Goal: Information Seeking & Learning: Learn about a topic

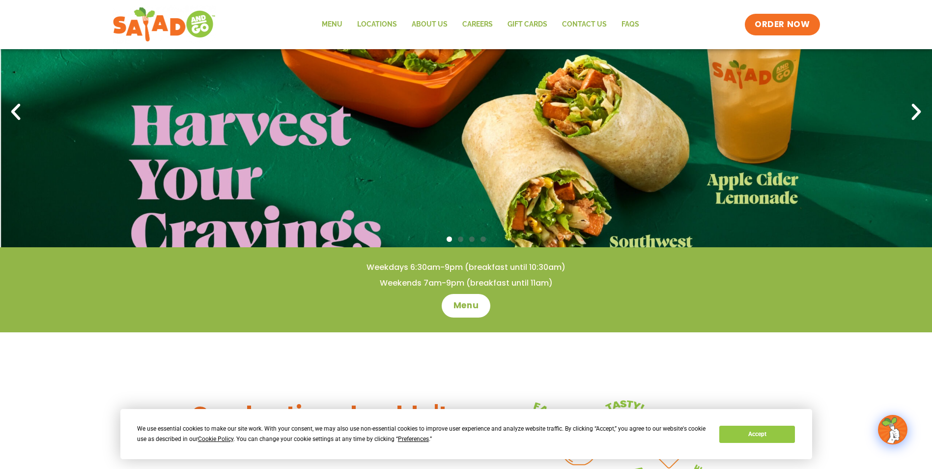
scroll to position [98, 0]
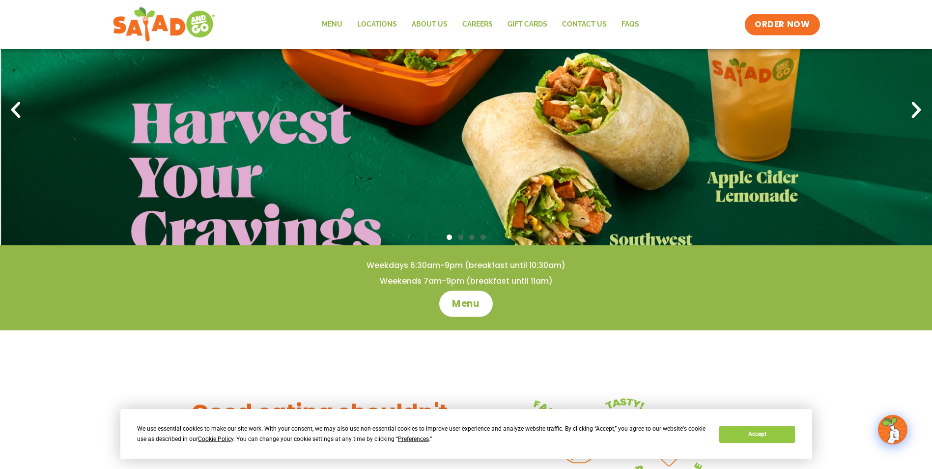
click at [464, 302] on span "Menu" at bounding box center [466, 303] width 28 height 13
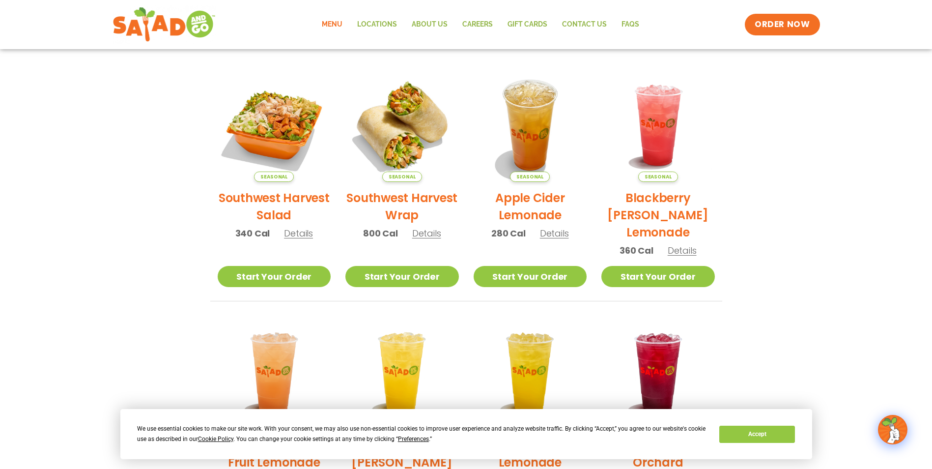
scroll to position [49, 0]
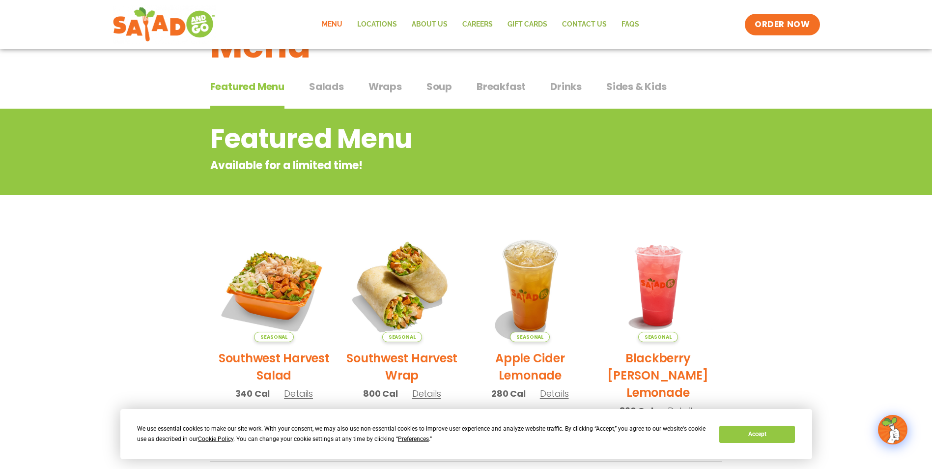
click at [326, 88] on span "Salads" at bounding box center [326, 86] width 35 height 15
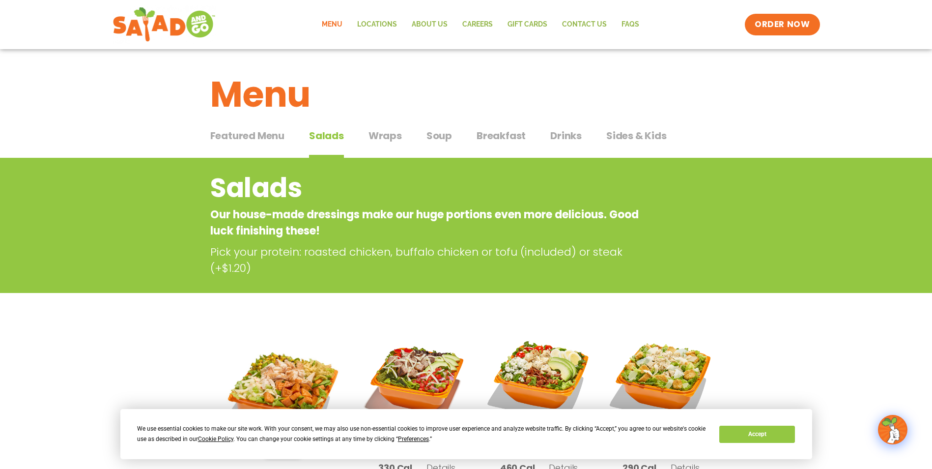
click at [374, 136] on span "Wraps" at bounding box center [385, 135] width 33 height 15
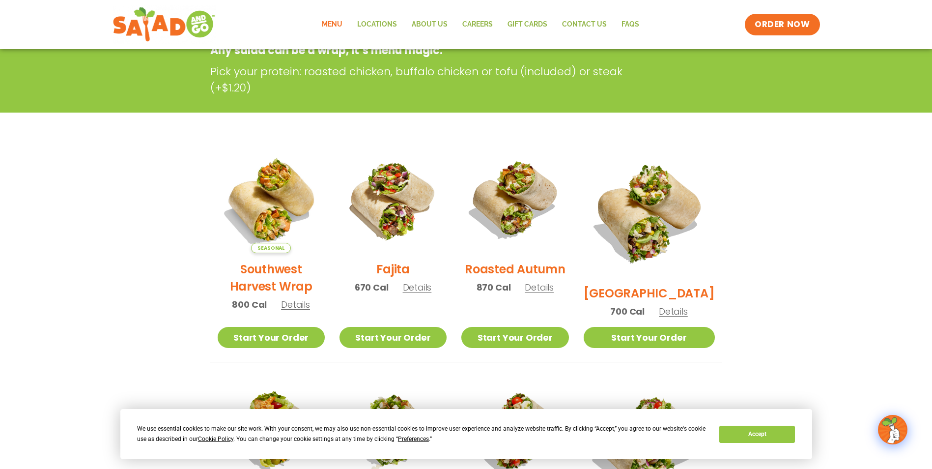
scroll to position [98, 0]
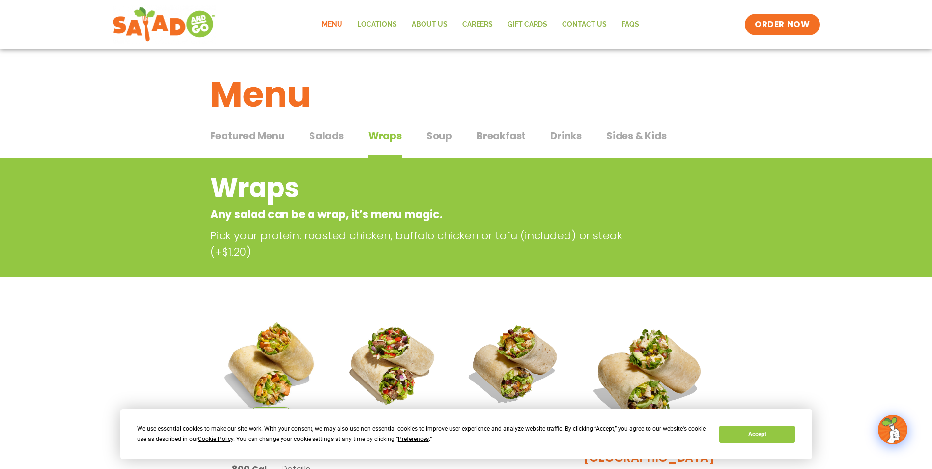
click at [449, 142] on span "Soup" at bounding box center [440, 135] width 26 height 15
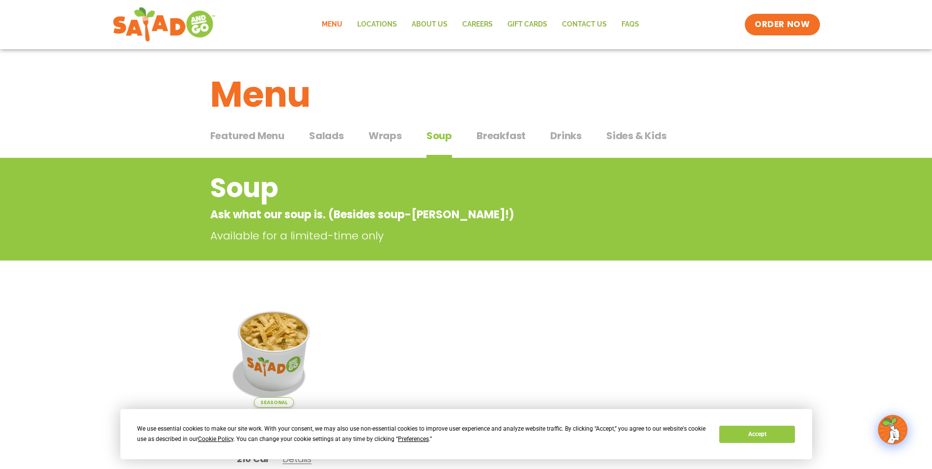
click at [508, 133] on span "Breakfast" at bounding box center [501, 135] width 49 height 15
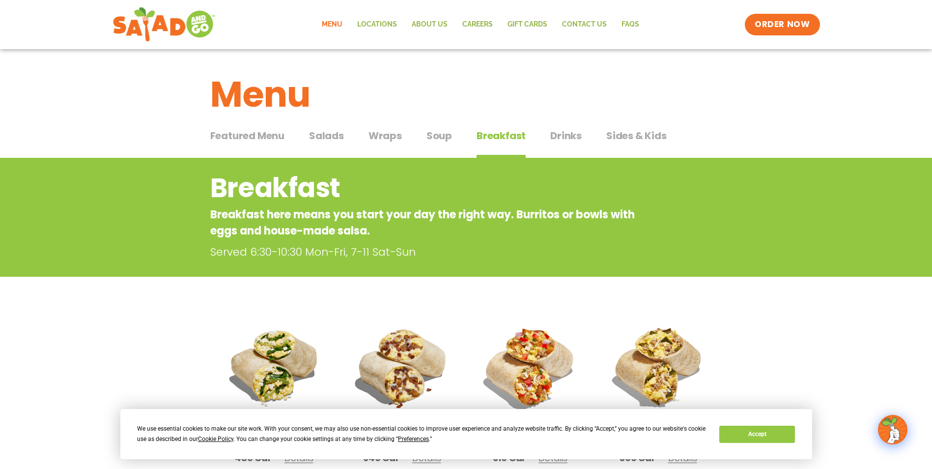
click at [320, 135] on span "Salads" at bounding box center [326, 135] width 35 height 15
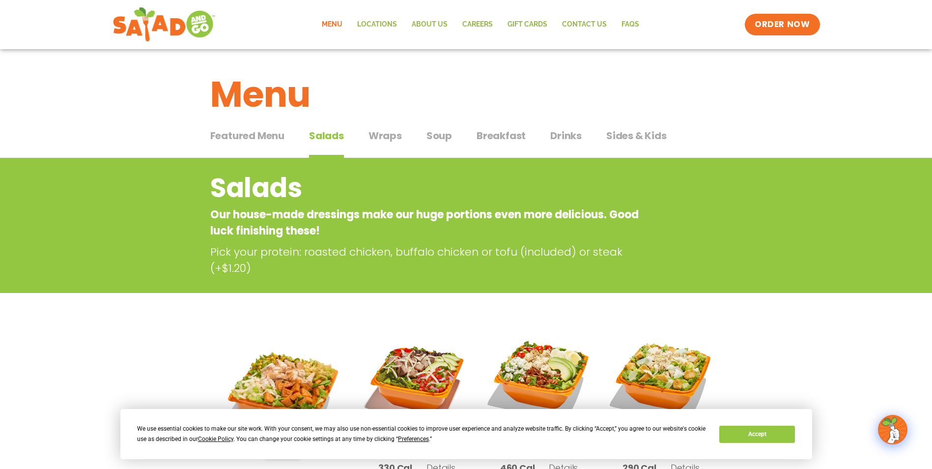
click at [273, 133] on span "Featured Menu" at bounding box center [247, 135] width 74 height 15
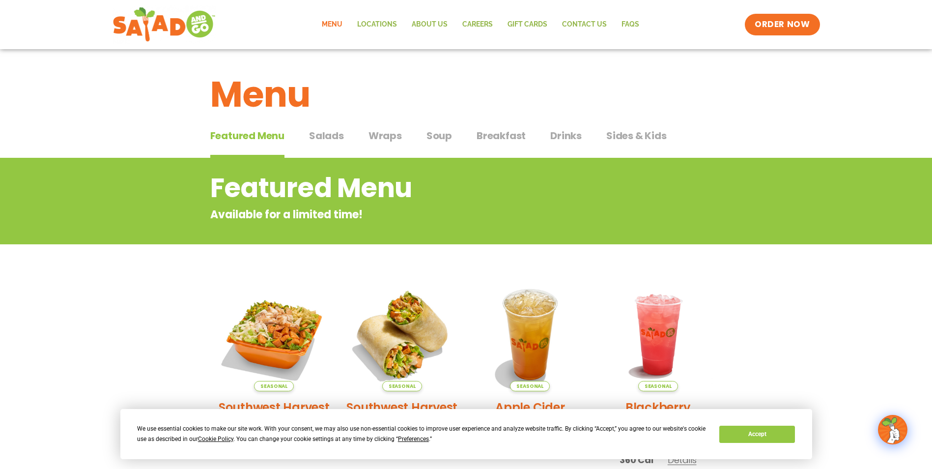
click at [323, 136] on span "Salads" at bounding box center [326, 135] width 35 height 15
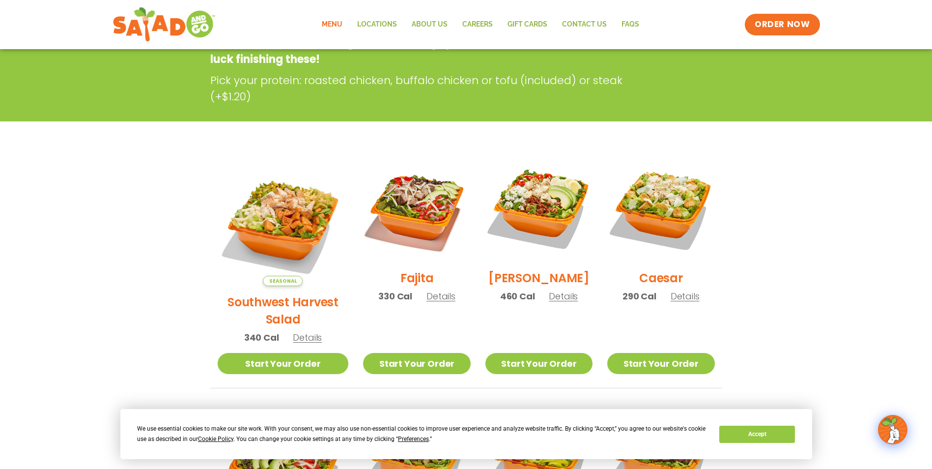
scroll to position [197, 0]
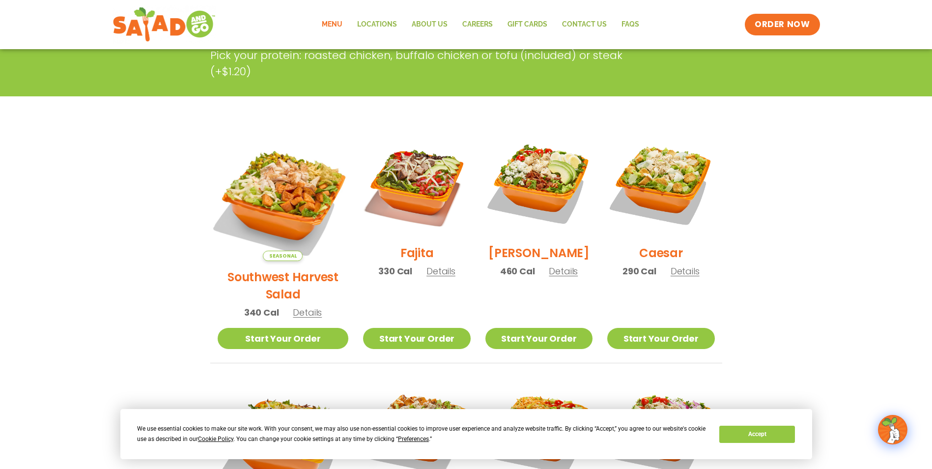
click at [296, 182] on img at bounding box center [283, 195] width 154 height 154
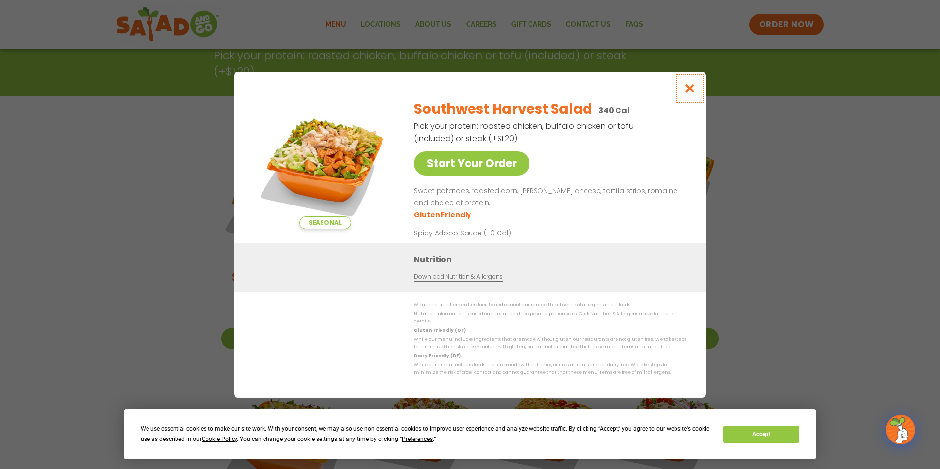
click at [690, 87] on icon "Close modal" at bounding box center [690, 88] width 12 height 10
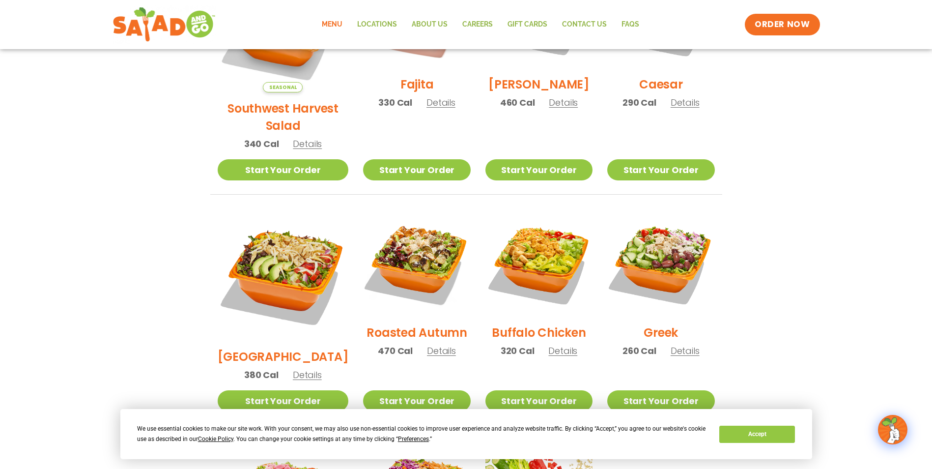
scroll to position [393, 0]
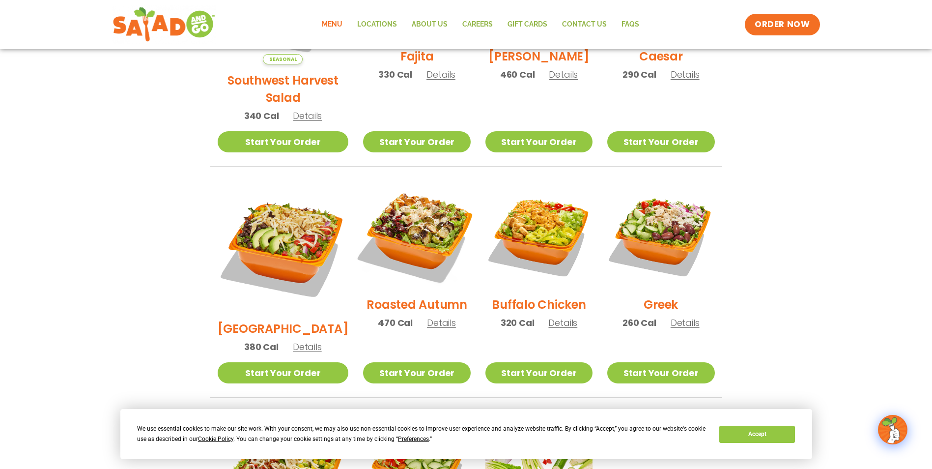
click at [406, 209] on img at bounding box center [417, 235] width 126 height 126
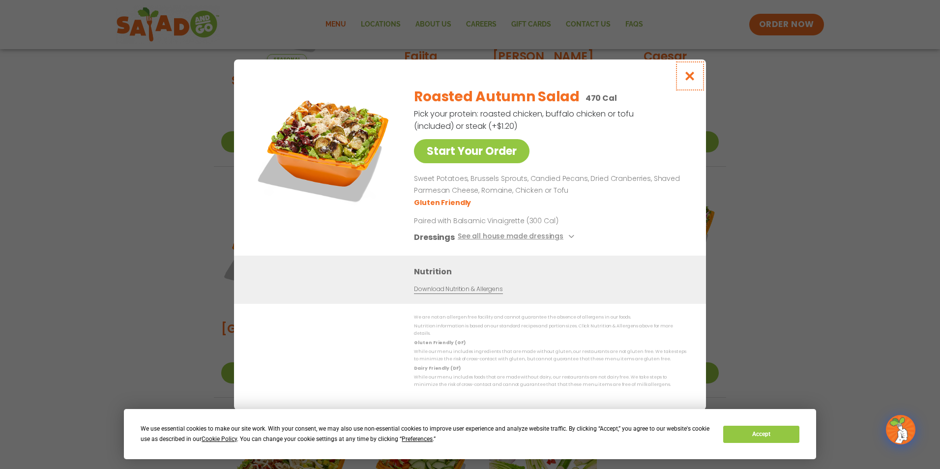
click at [689, 81] on icon "Close modal" at bounding box center [690, 76] width 12 height 10
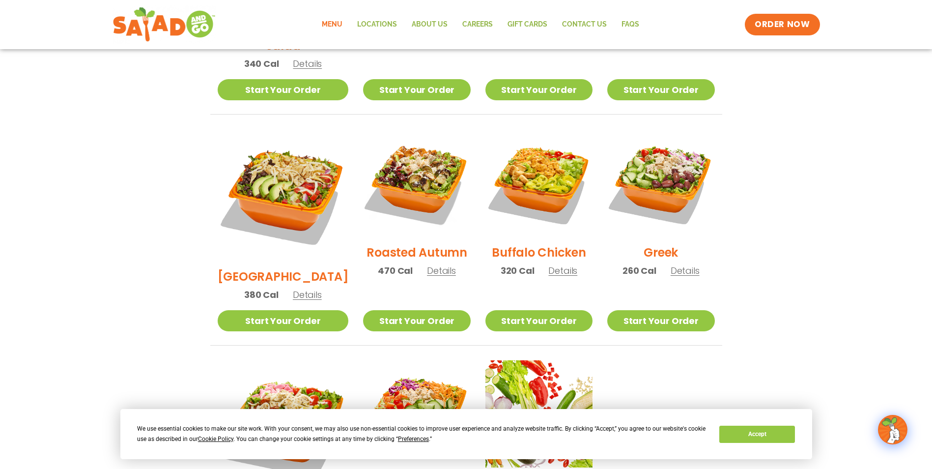
scroll to position [442, 0]
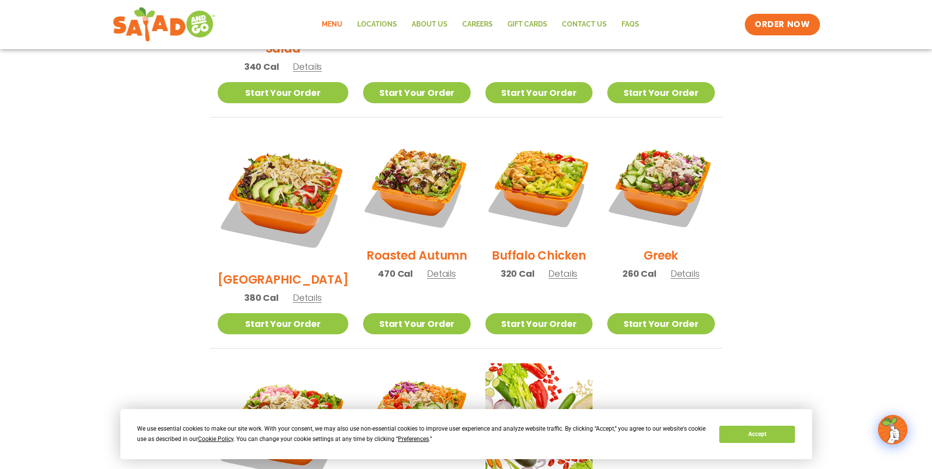
click at [432, 267] on span "Details" at bounding box center [441, 273] width 29 height 12
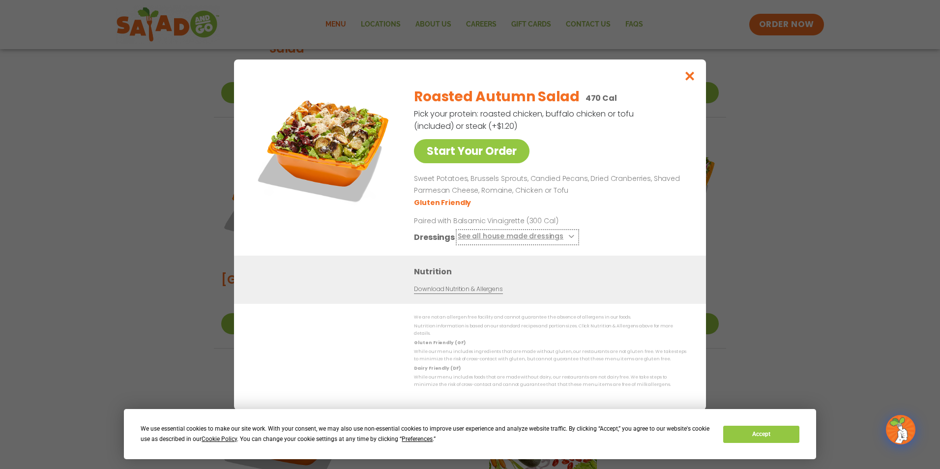
click at [540, 237] on button "See all house made dressings" at bounding box center [517, 236] width 119 height 12
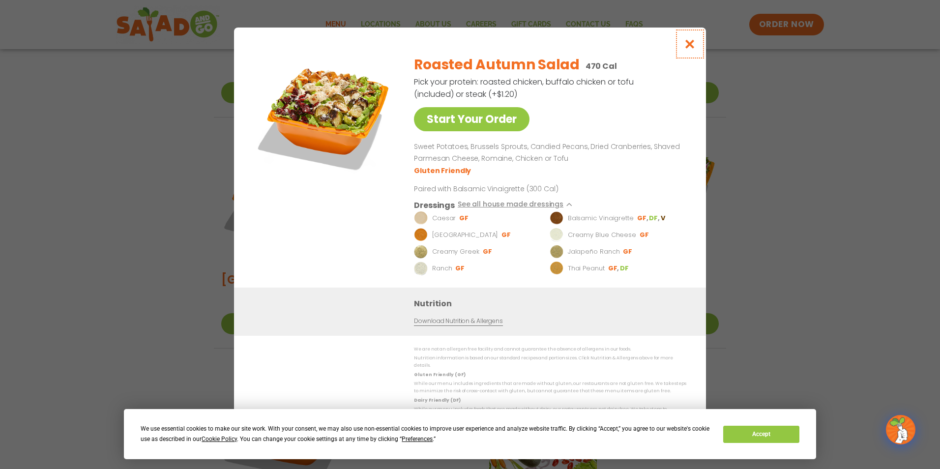
click at [692, 49] on icon "Close modal" at bounding box center [690, 44] width 12 height 10
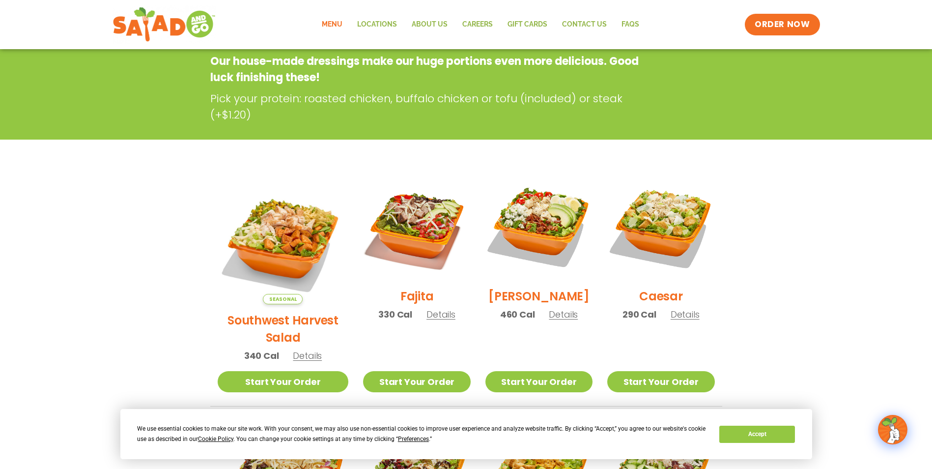
scroll to position [98, 0]
